Goal: Task Accomplishment & Management: Complete application form

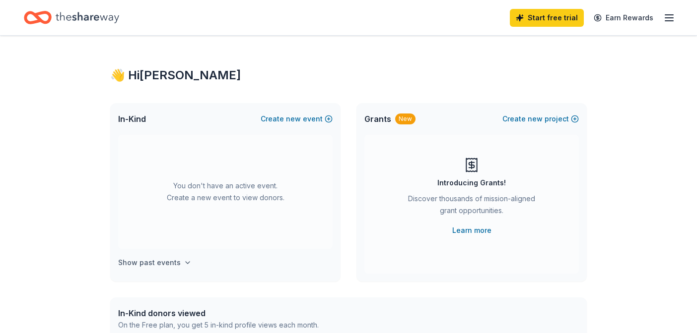
click at [158, 260] on h4 "Show past events" at bounding box center [149, 263] width 63 height 12
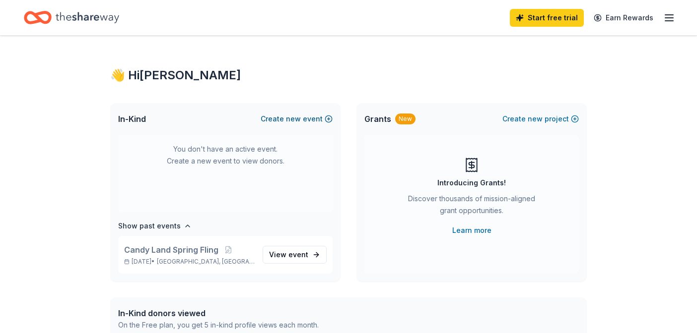
click at [296, 118] on span "new" at bounding box center [293, 119] width 15 height 12
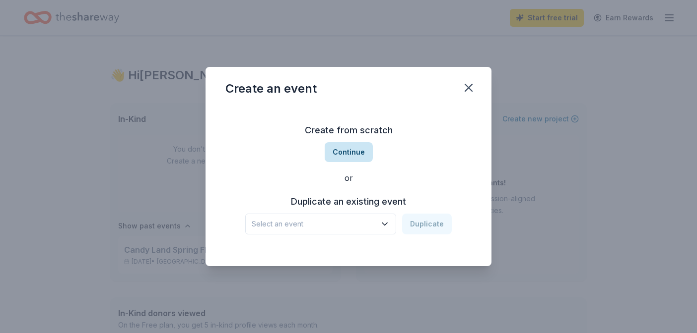
click at [348, 152] on button "Continue" at bounding box center [348, 152] width 48 height 20
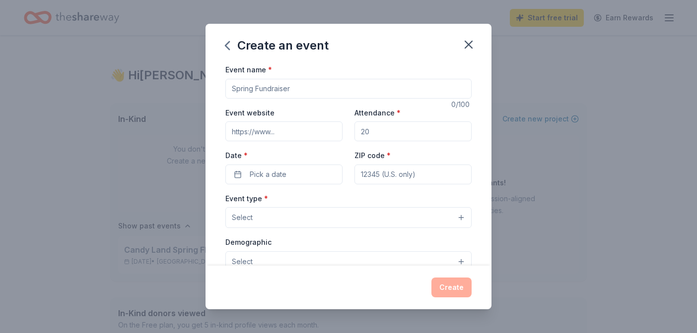
click at [268, 88] on input "Event name *" at bounding box center [348, 89] width 246 height 20
type input "PSC Casino Night"
click at [244, 132] on input "Event website" at bounding box center [283, 132] width 117 height 20
click at [377, 130] on input "Attendance *" at bounding box center [412, 132] width 117 height 20
type input "250"
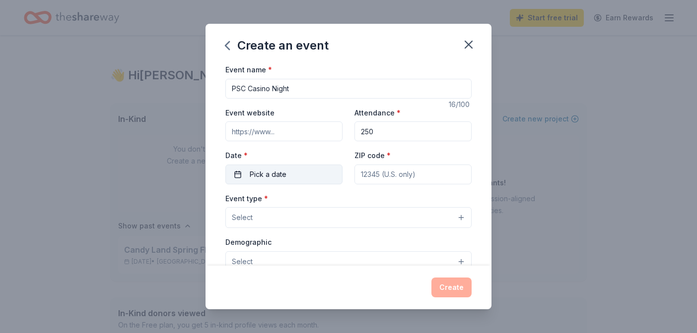
click at [270, 176] on span "Pick a date" at bounding box center [268, 175] width 37 height 12
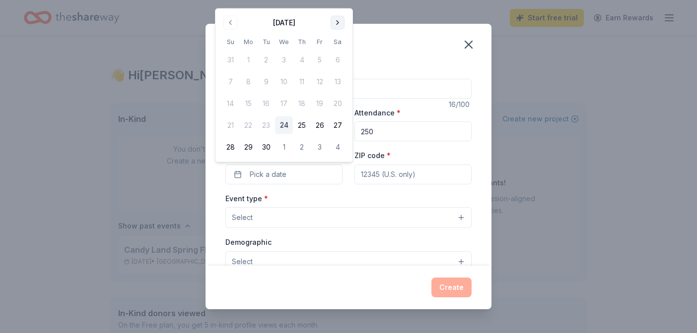
click at [337, 24] on button "Go to next month" at bounding box center [337, 23] width 14 height 14
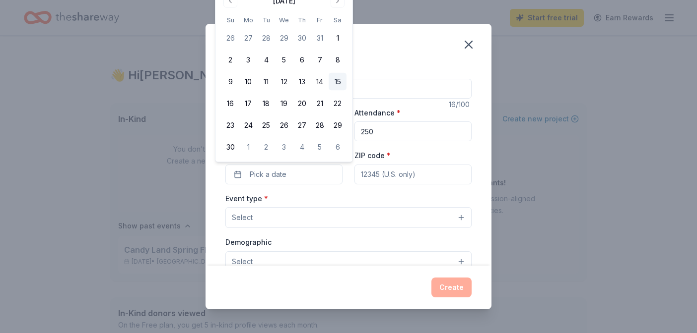
click at [336, 84] on button "15" at bounding box center [337, 82] width 18 height 18
click at [401, 175] on input "ZIP code *" at bounding box center [412, 175] width 117 height 20
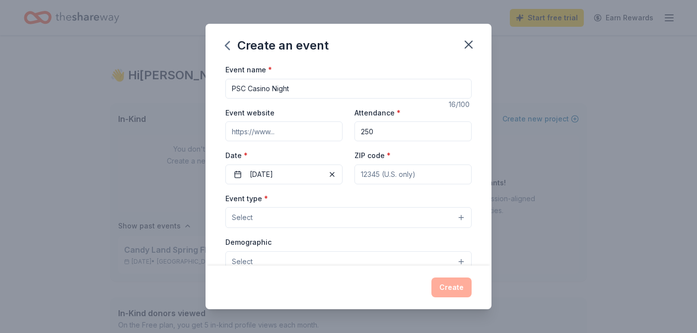
type input "44129"
type input "7040 Ridge Road"
click at [276, 212] on button "Select" at bounding box center [348, 217] width 246 height 21
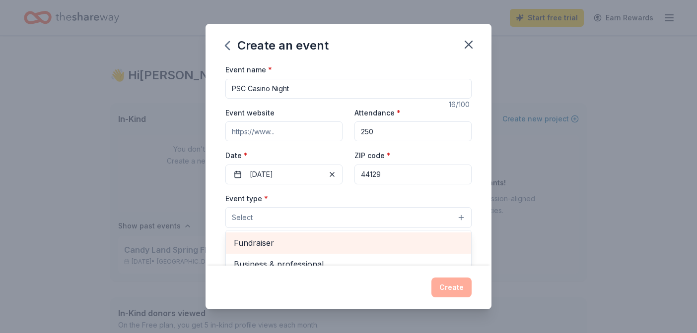
click at [268, 249] on span "Fundraiser" at bounding box center [348, 243] width 229 height 13
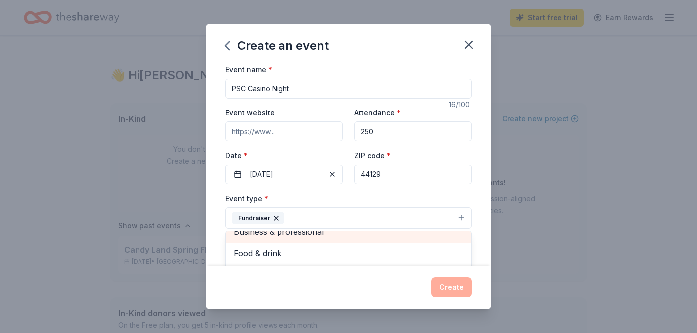
scroll to position [8, 0]
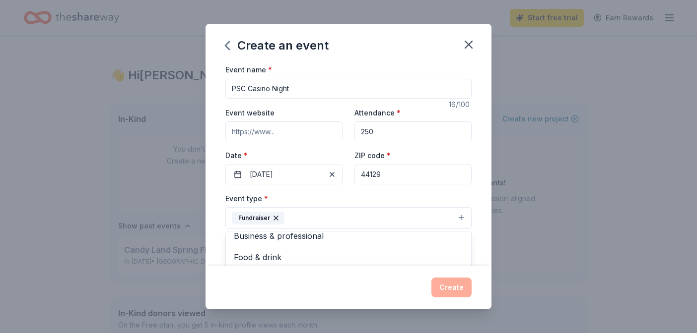
click at [346, 194] on div "Event type * Fundraiser Business & professional Food & drink Health & wellness …" at bounding box center [348, 210] width 246 height 37
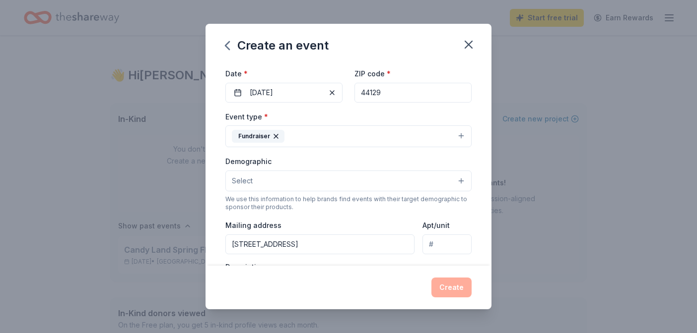
scroll to position [89, 0]
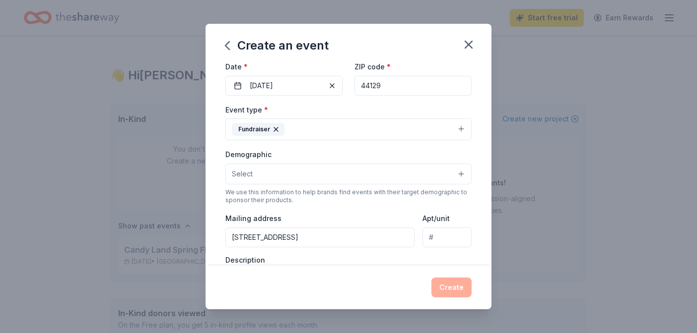
click at [313, 170] on button "Select" at bounding box center [348, 174] width 246 height 21
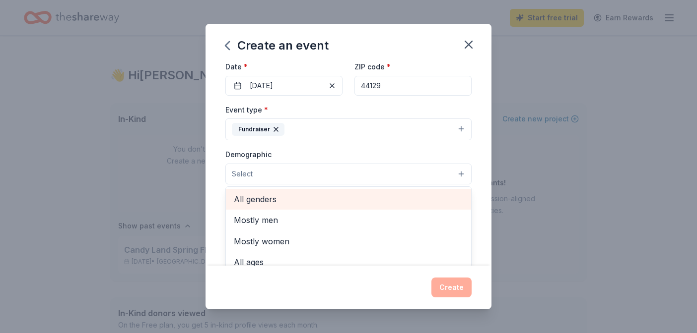
click at [295, 202] on span "All genders" at bounding box center [348, 199] width 229 height 13
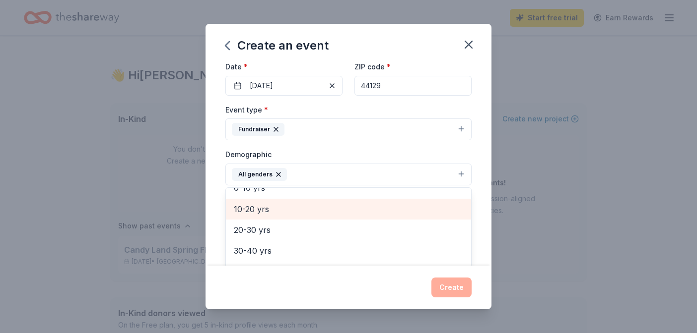
scroll to position [0, 0]
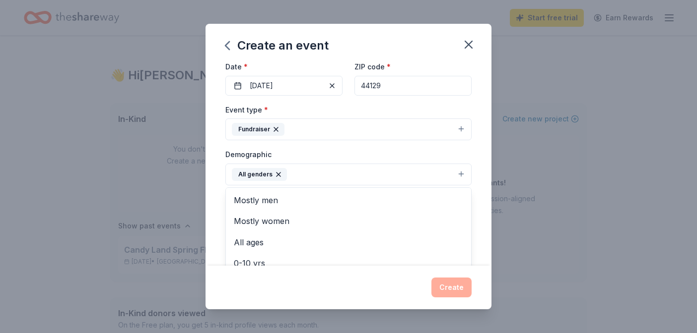
click at [216, 204] on div "Event name * PSC Casino Night 16 /100 Event website Attendance * 250 Date * 11/…" at bounding box center [348, 165] width 286 height 202
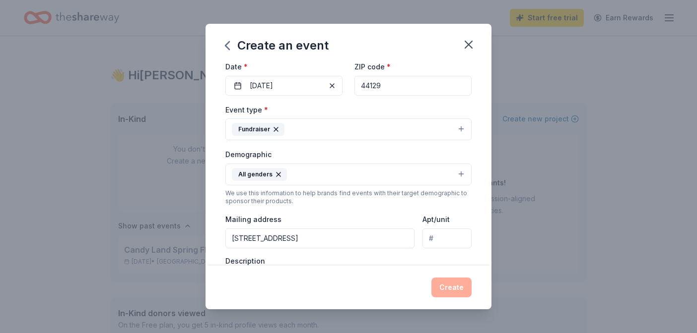
click at [317, 172] on button "All genders" at bounding box center [348, 175] width 246 height 22
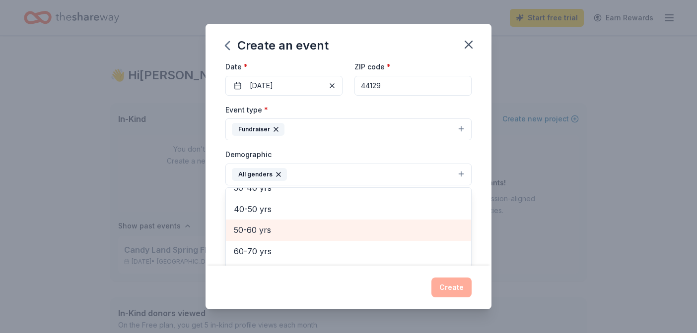
scroll to position [134, 0]
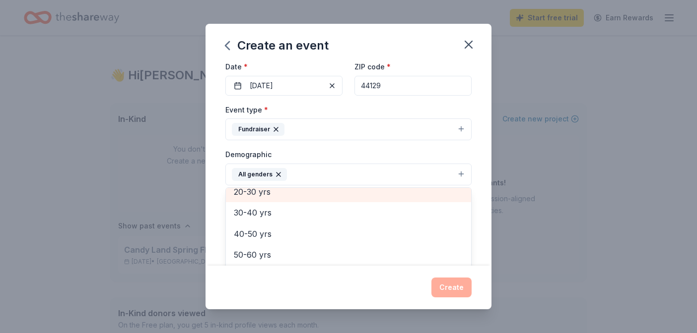
click at [283, 194] on span "20-30 yrs" at bounding box center [348, 192] width 229 height 13
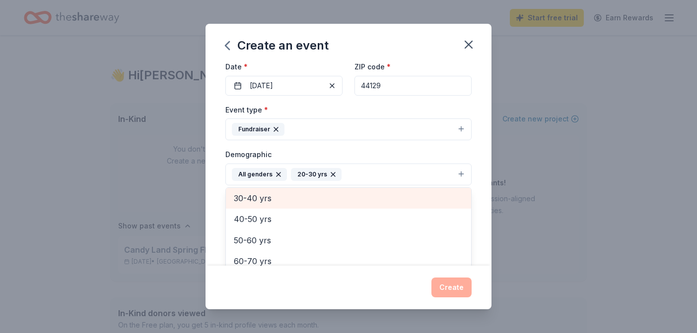
click at [271, 200] on span "30-40 yrs" at bounding box center [348, 198] width 229 height 13
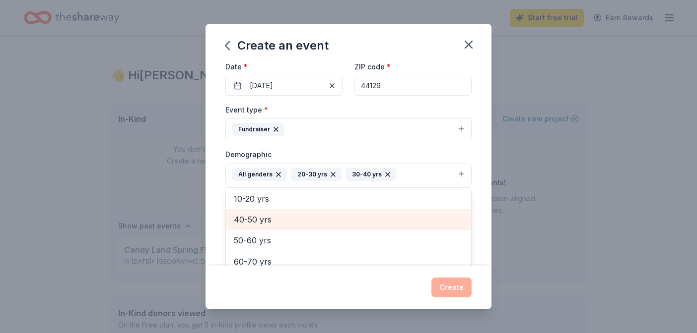
click at [271, 218] on span "40-50 yrs" at bounding box center [348, 219] width 229 height 13
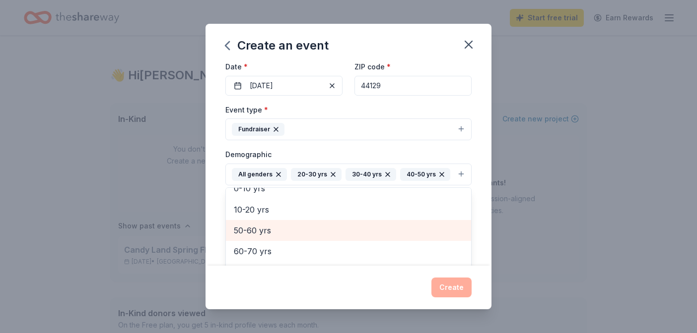
click at [270, 231] on span "50-60 yrs" at bounding box center [348, 230] width 229 height 13
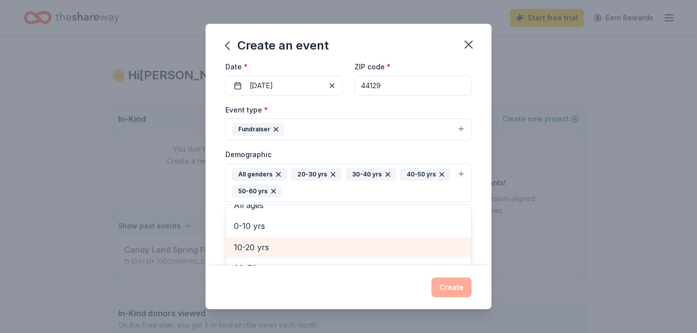
click at [270, 244] on span "10-20 yrs" at bounding box center [348, 247] width 229 height 13
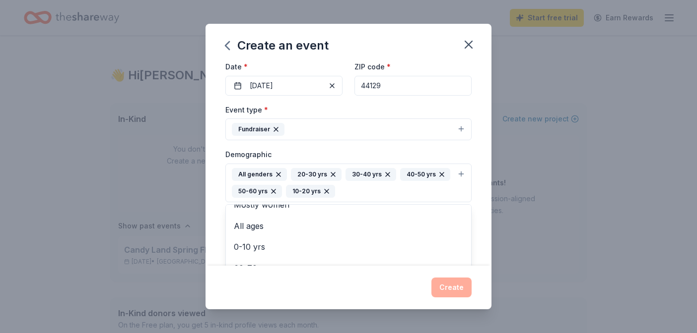
click at [324, 191] on icon "button" at bounding box center [326, 192] width 4 height 4
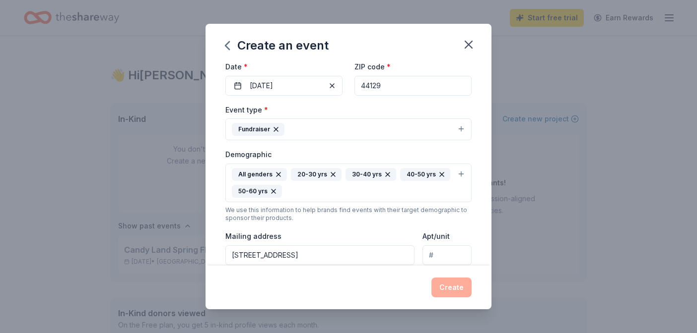
click at [307, 189] on div "All genders 20-30 yrs 30-40 yrs 40-50 yrs 50-60 yrs" at bounding box center [342, 183] width 221 height 30
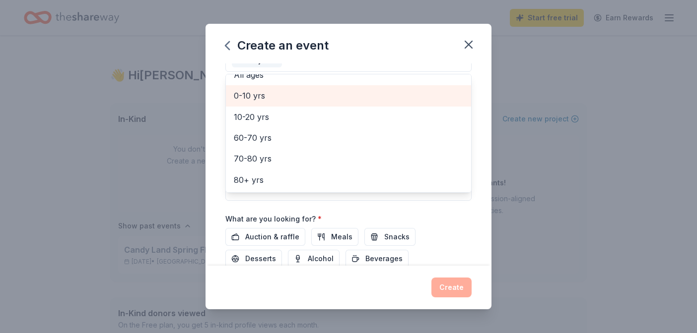
scroll to position [220, 0]
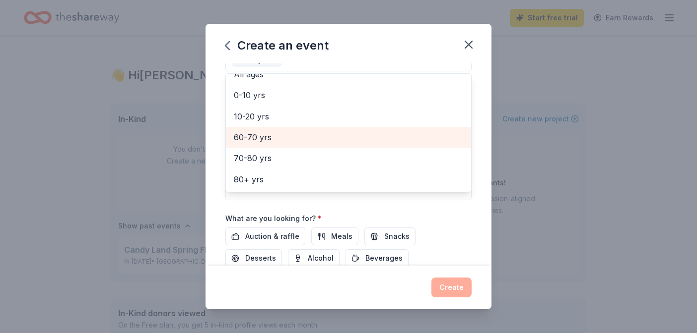
click at [269, 137] on span "60-70 yrs" at bounding box center [348, 137] width 229 height 13
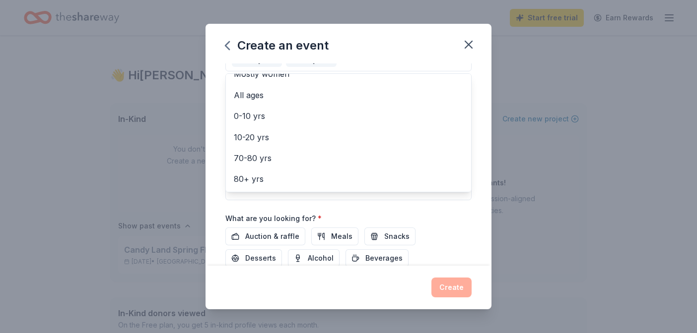
click at [220, 193] on div "Event name * PSC Casino Night 16 /100 Event website Attendance * 250 Date * 11/…" at bounding box center [348, 165] width 286 height 202
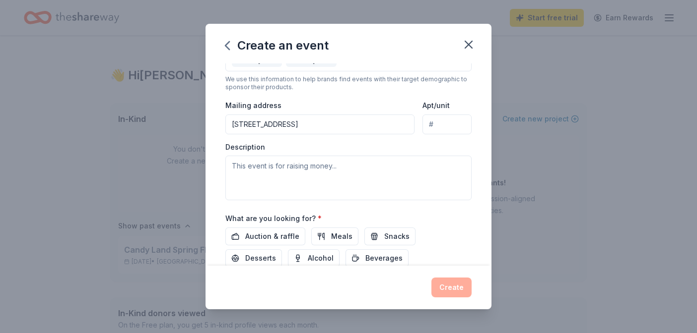
scroll to position [189, 0]
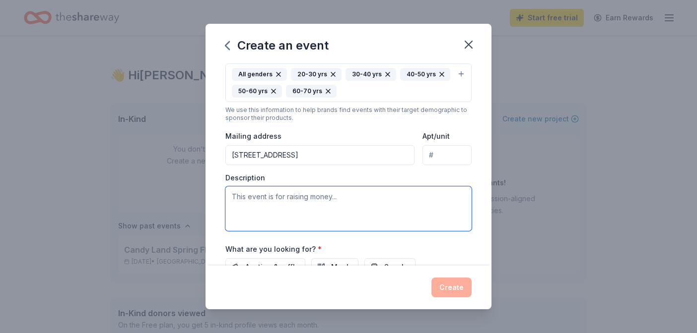
click at [257, 199] on textarea at bounding box center [348, 209] width 246 height 45
paste textarea "Parma Soccer Club is a community-run, non-profit travel soccer program committe…"
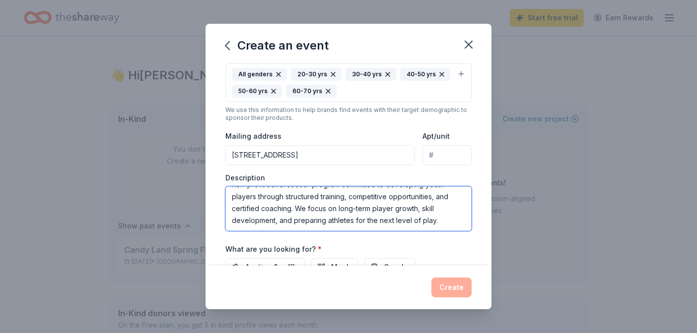
scroll to position [0, 0]
click at [322, 198] on textarea "This event is raising moneyParma Soccer Club is a community-run, non-profit tra…" at bounding box center [348, 209] width 246 height 45
click at [409, 198] on textarea "This event is raising money for the Parma Soccer Club is a community-run, non-p…" at bounding box center [348, 209] width 246 height 45
type textarea "This event is raising money for the Parma Soccer Club, which is a community-run…"
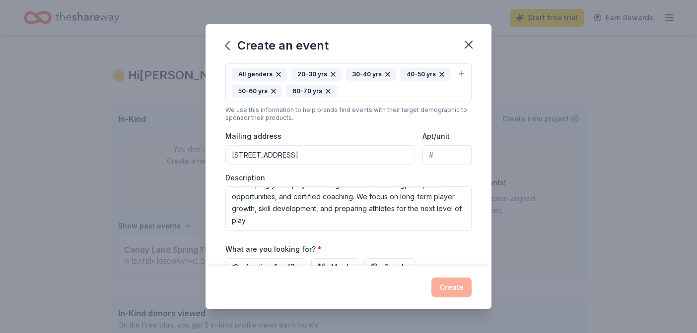
click at [380, 238] on div "Event name * PSC Casino Night 16 /100 Event website Attendance * 250 Date * 11/…" at bounding box center [348, 112] width 246 height 477
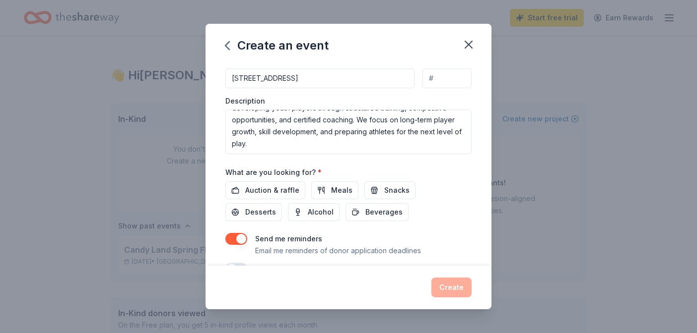
scroll to position [277, 0]
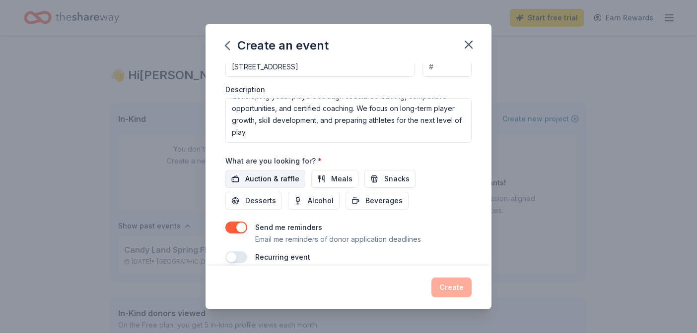
click at [284, 180] on span "Auction & raffle" at bounding box center [272, 179] width 54 height 12
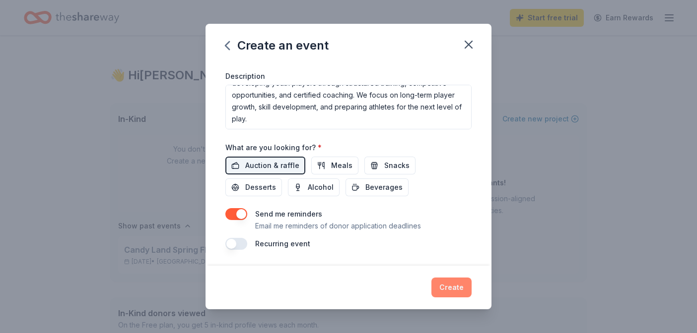
click at [464, 283] on button "Create" at bounding box center [451, 288] width 40 height 20
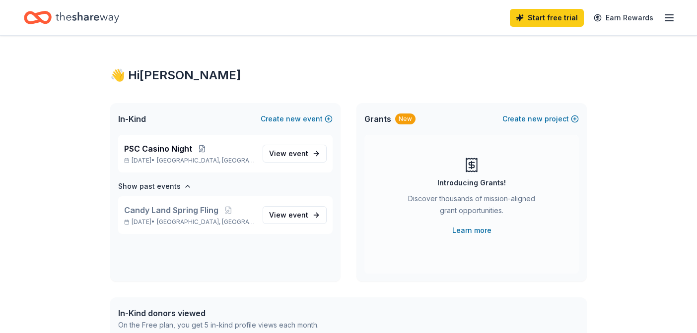
scroll to position [0, 0]
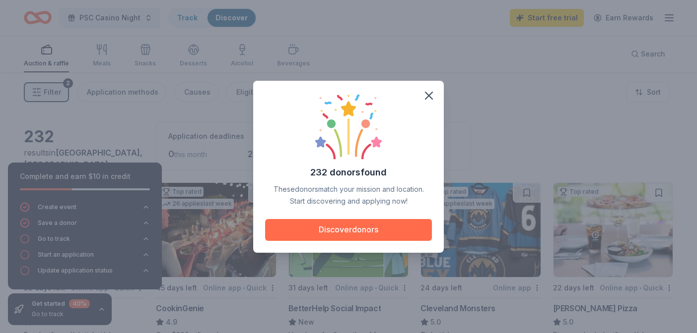
click at [342, 226] on button "Discover donors" at bounding box center [348, 230] width 167 height 22
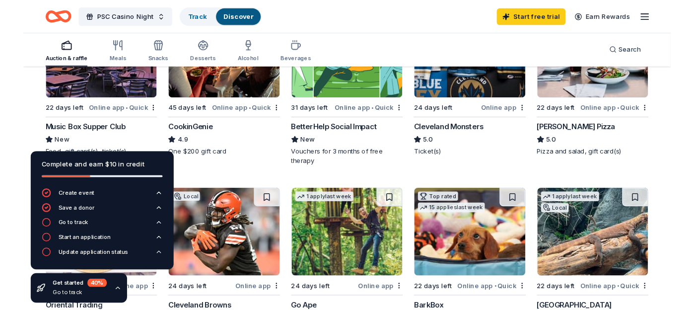
scroll to position [138, 0]
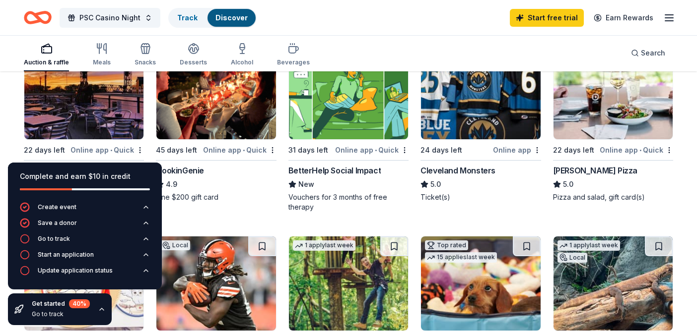
click at [474, 111] on img at bounding box center [480, 92] width 119 height 94
click at [447, 116] on img at bounding box center [480, 92] width 119 height 94
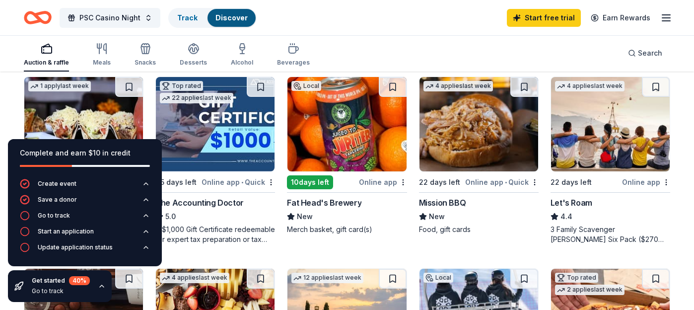
scroll to position [476, 0]
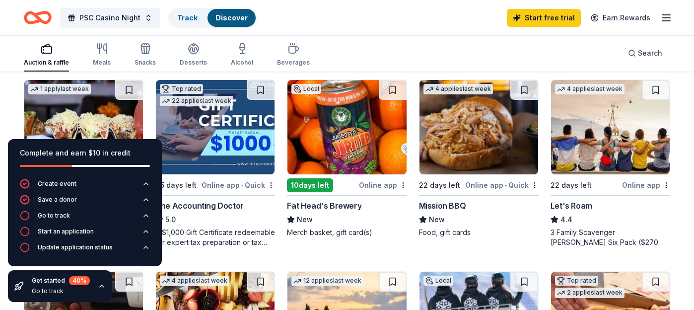
click at [335, 135] on img at bounding box center [346, 127] width 119 height 94
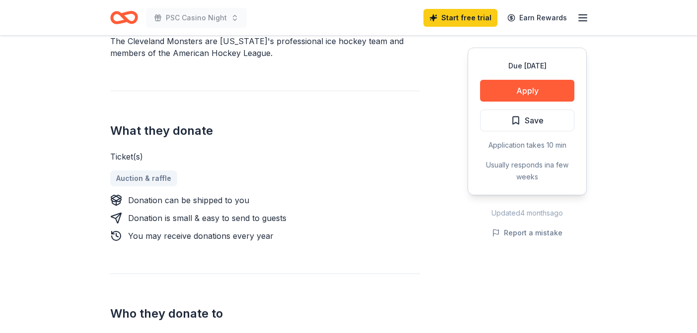
scroll to position [251, 0]
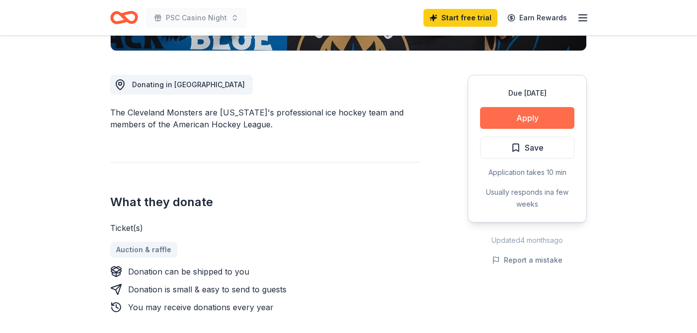
click at [531, 118] on button "Apply" at bounding box center [527, 118] width 94 height 22
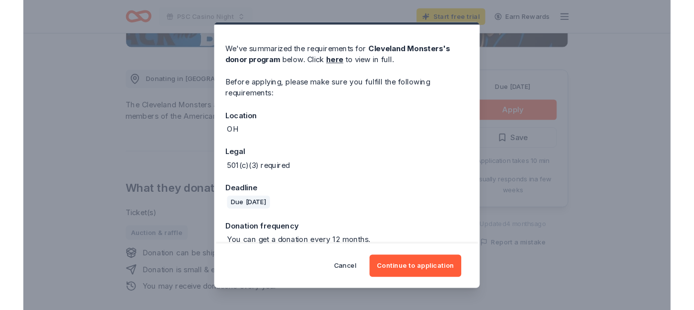
scroll to position [39, 0]
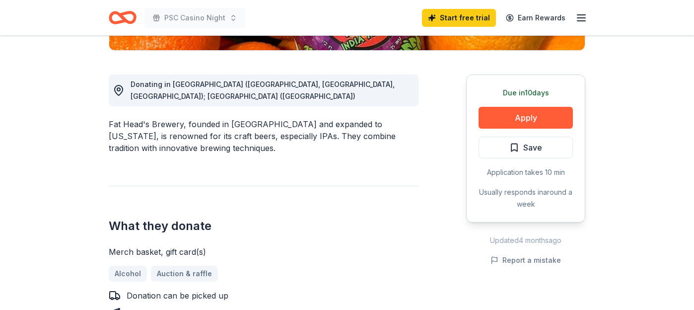
scroll to position [204, 0]
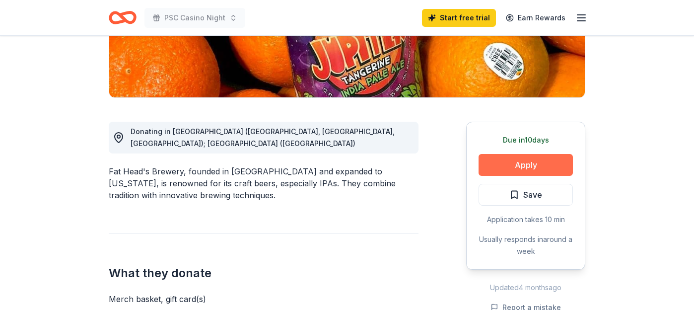
click at [525, 164] on button "Apply" at bounding box center [525, 165] width 94 height 22
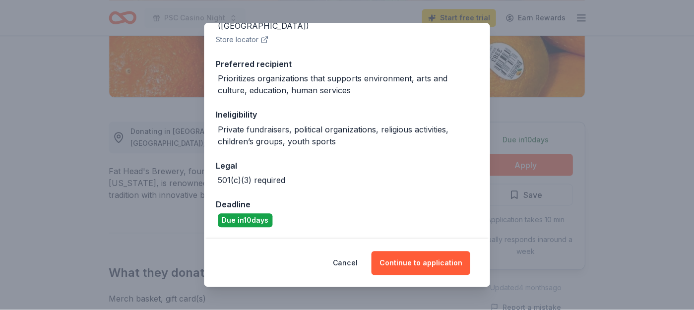
scroll to position [176, 0]
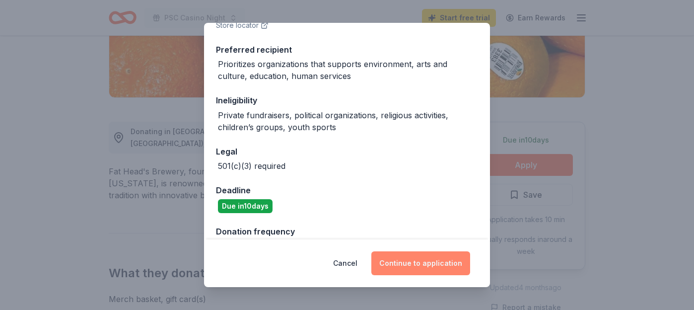
click at [431, 263] on button "Continue to application" at bounding box center [420, 263] width 99 height 24
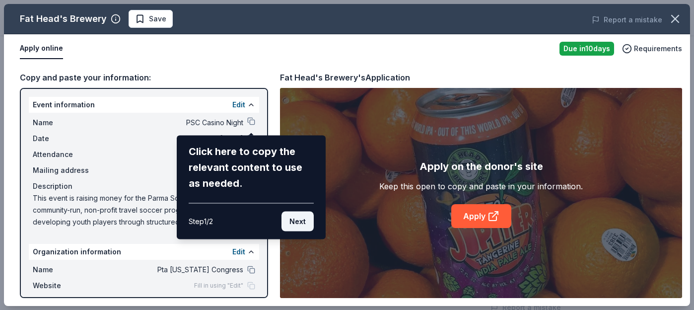
click at [296, 224] on button "Next" at bounding box center [297, 221] width 32 height 20
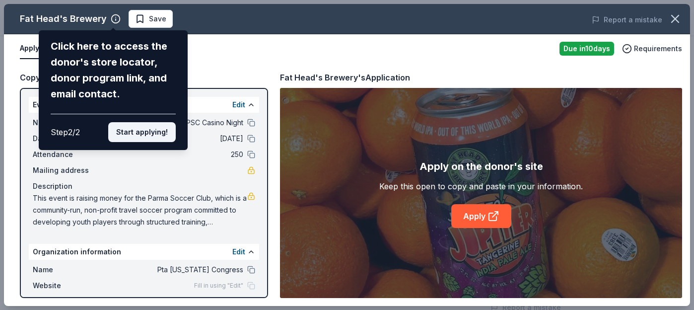
click at [144, 132] on button "Start applying!" at bounding box center [141, 132] width 67 height 20
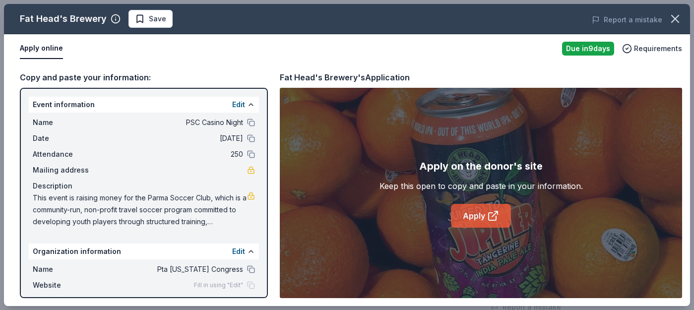
click at [479, 215] on link "Apply" at bounding box center [481, 216] width 60 height 24
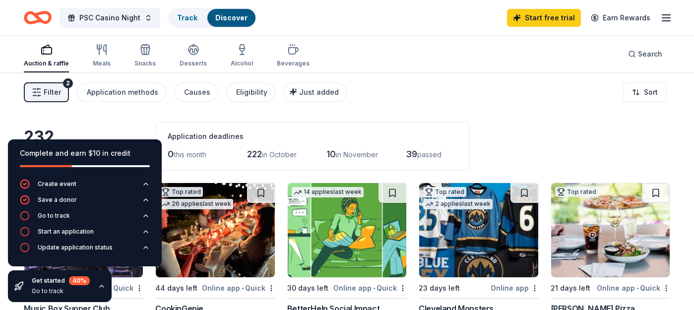
scroll to position [476, 0]
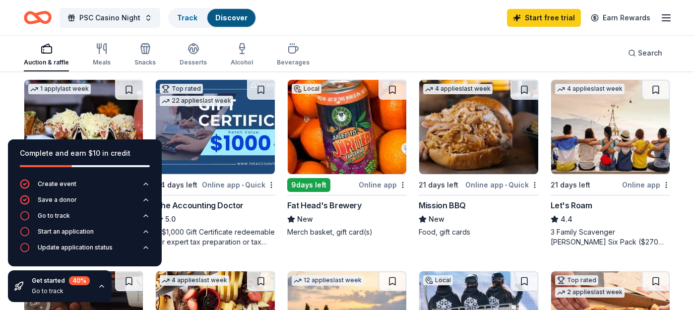
click at [487, 147] on img at bounding box center [478, 127] width 119 height 94
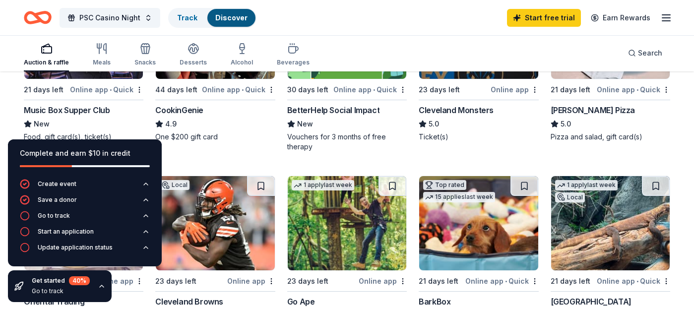
scroll to position [0, 0]
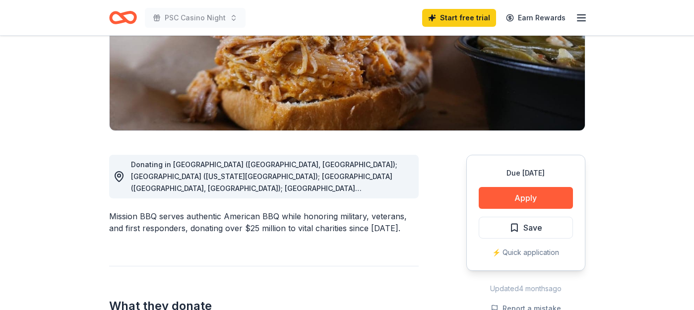
scroll to position [175, 0]
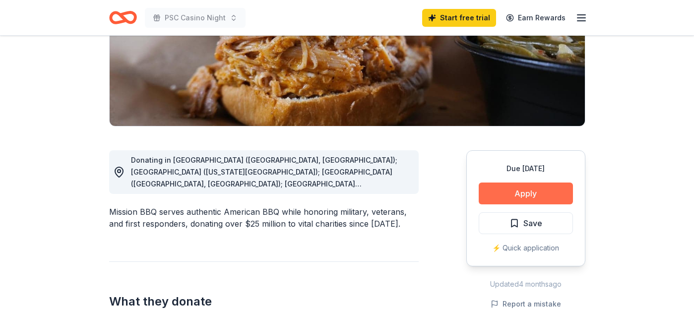
click at [528, 191] on button "Apply" at bounding box center [526, 194] width 94 height 22
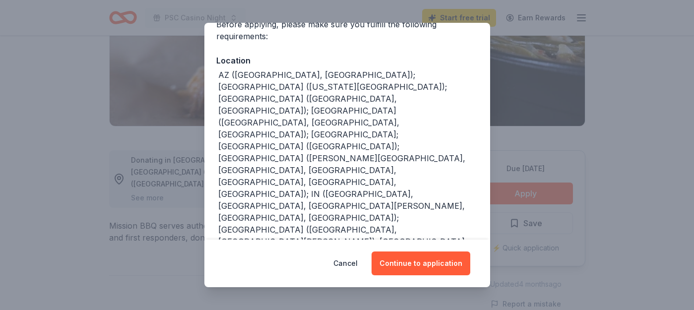
scroll to position [164, 0]
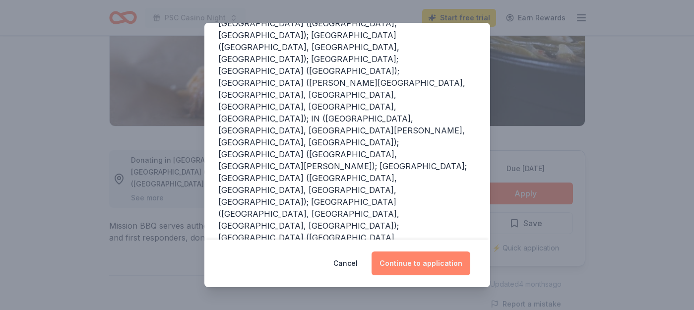
click at [421, 267] on button "Continue to application" at bounding box center [421, 264] width 99 height 24
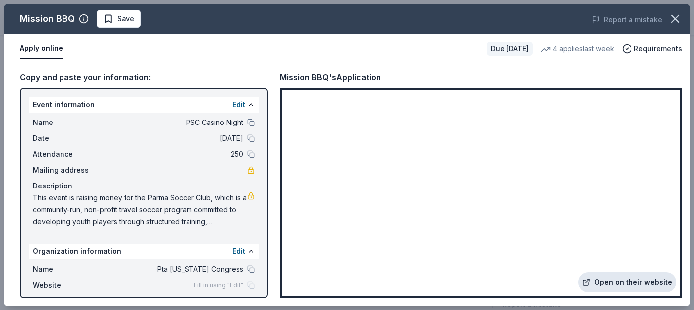
click at [619, 278] on link "Open on their website" at bounding box center [627, 282] width 98 height 20
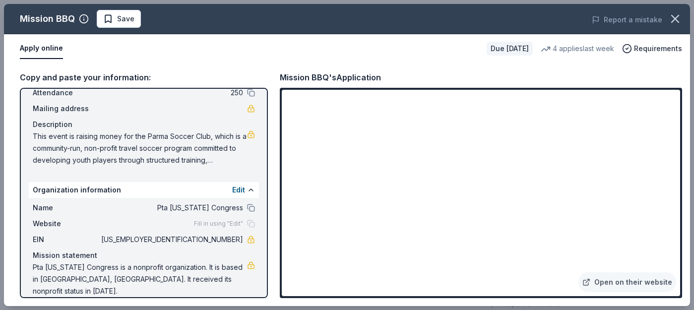
scroll to position [0, 0]
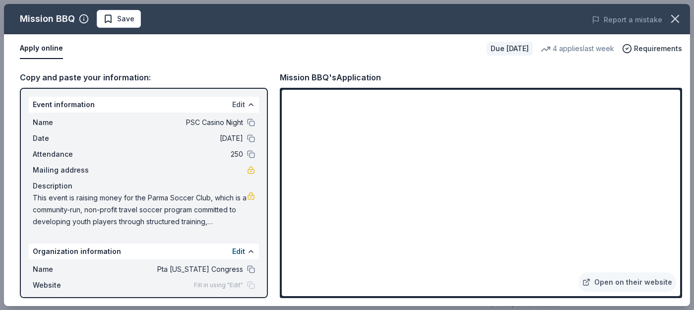
click at [241, 105] on button "Edit" at bounding box center [238, 105] width 13 height 12
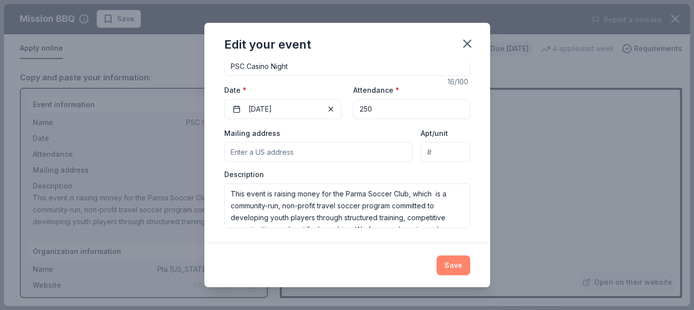
click at [453, 266] on button "Save" at bounding box center [454, 265] width 34 height 20
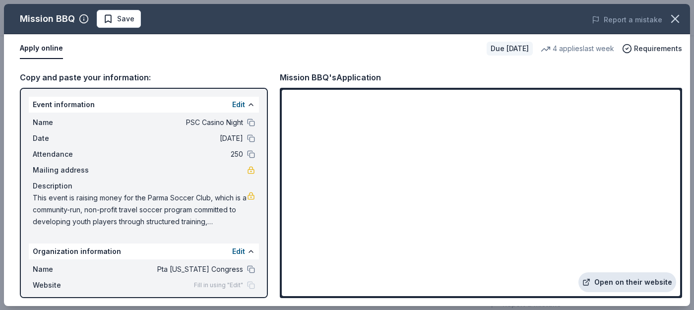
click at [613, 282] on link "Open on their website" at bounding box center [627, 282] width 98 height 20
